Goal: Transaction & Acquisition: Subscribe to service/newsletter

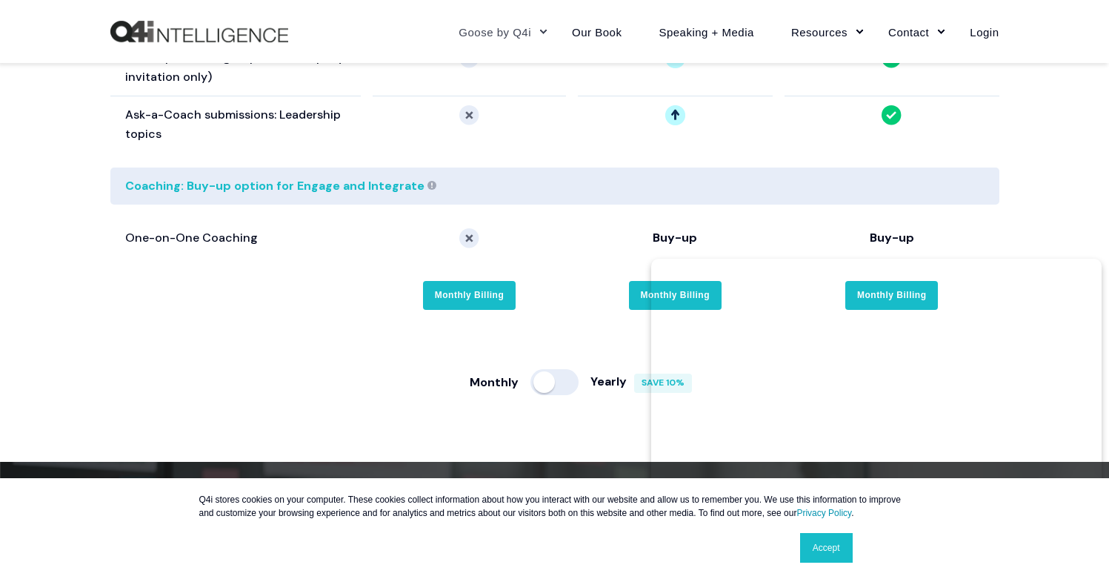
scroll to position [2803, 0]
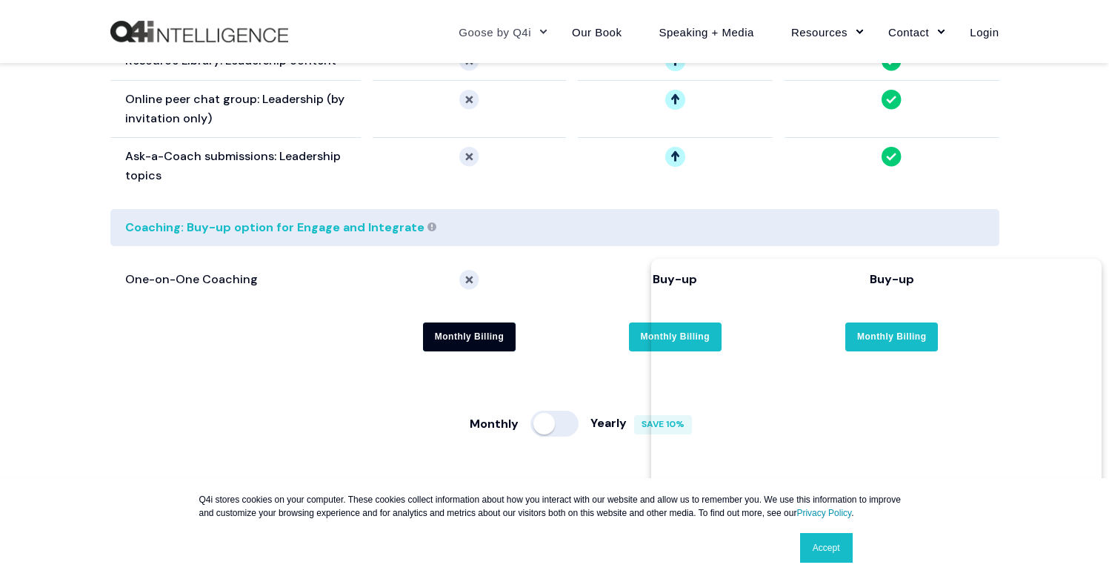
click at [423, 322] on link "Monthly Billing" at bounding box center [469, 336] width 93 height 29
